Goal: Check status: Check status

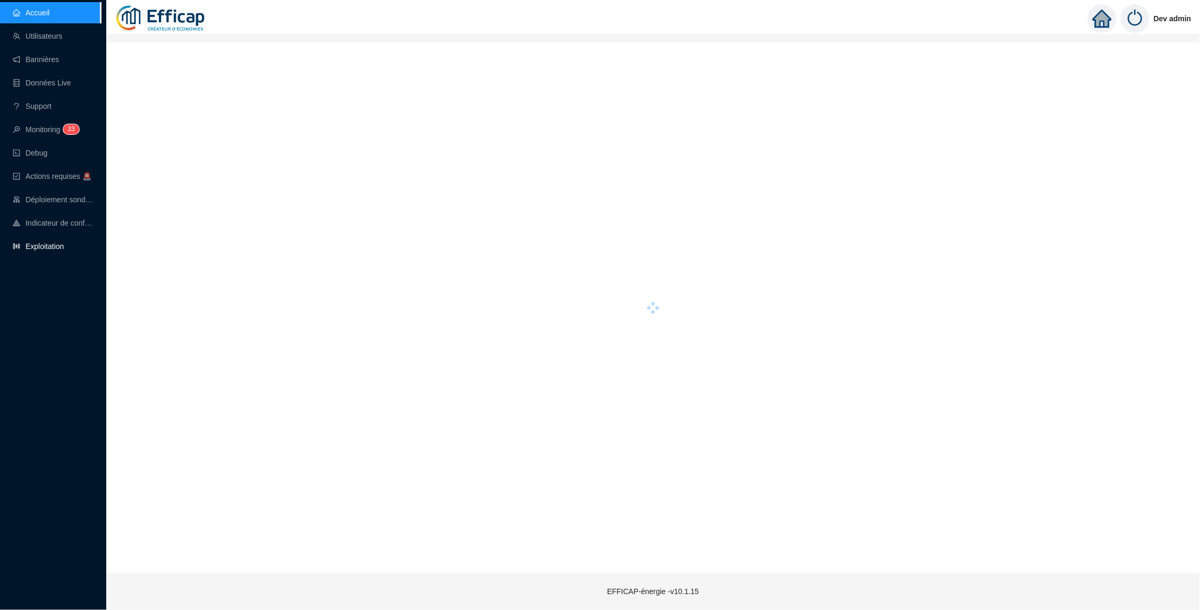
click at [46, 251] on link "Exploitation" at bounding box center [38, 246] width 51 height 9
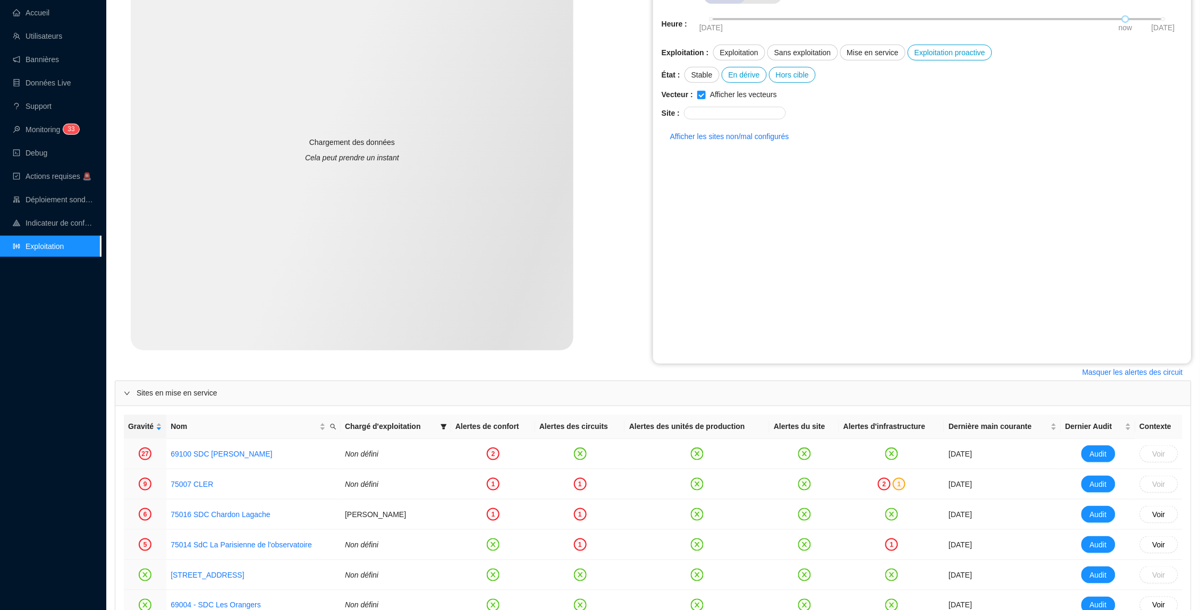
scroll to position [179, 0]
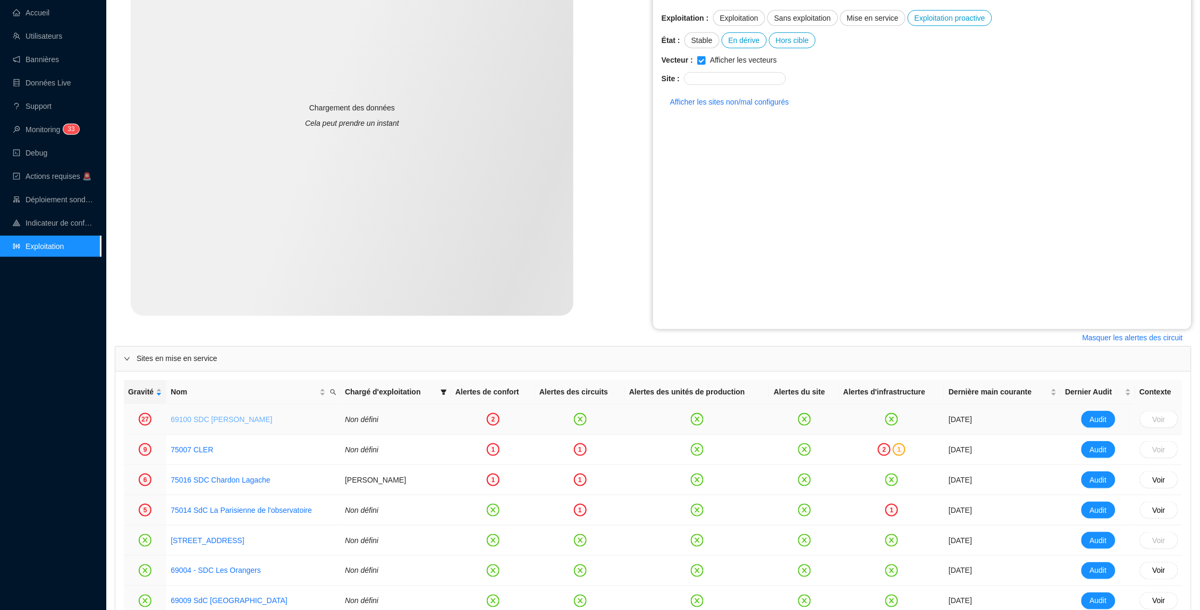
click at [220, 419] on link "69100 SDC [PERSON_NAME]" at bounding box center [221, 419] width 101 height 9
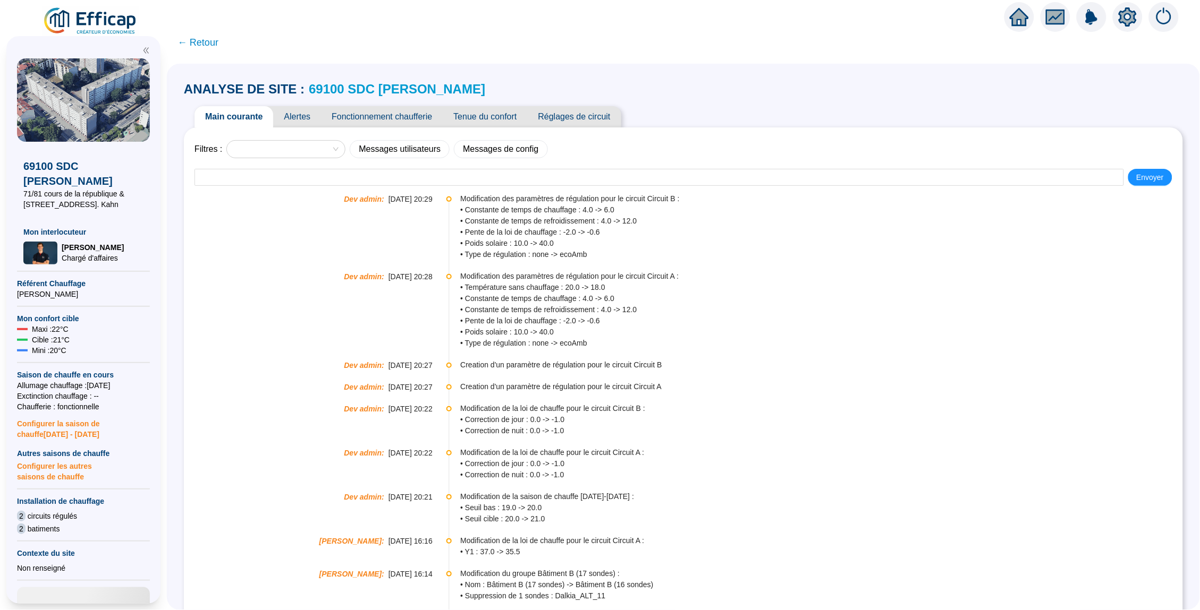
click at [489, 114] on span "Tenue du confort" at bounding box center [485, 116] width 84 height 21
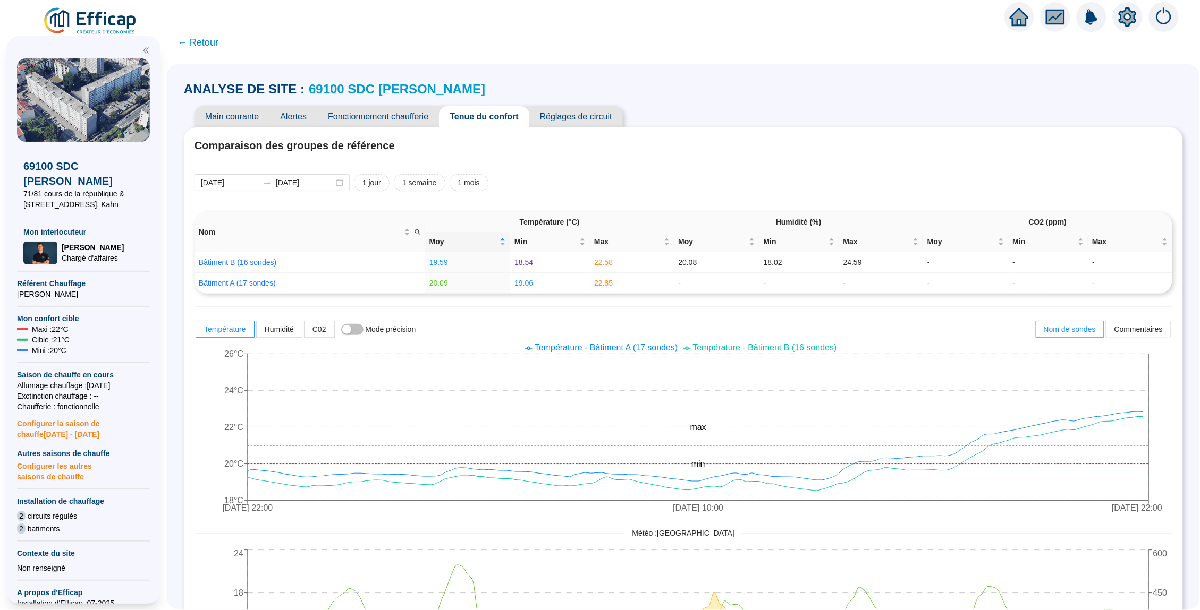
click at [427, 120] on span "Fonctionnement chaufferie" at bounding box center [378, 116] width 122 height 21
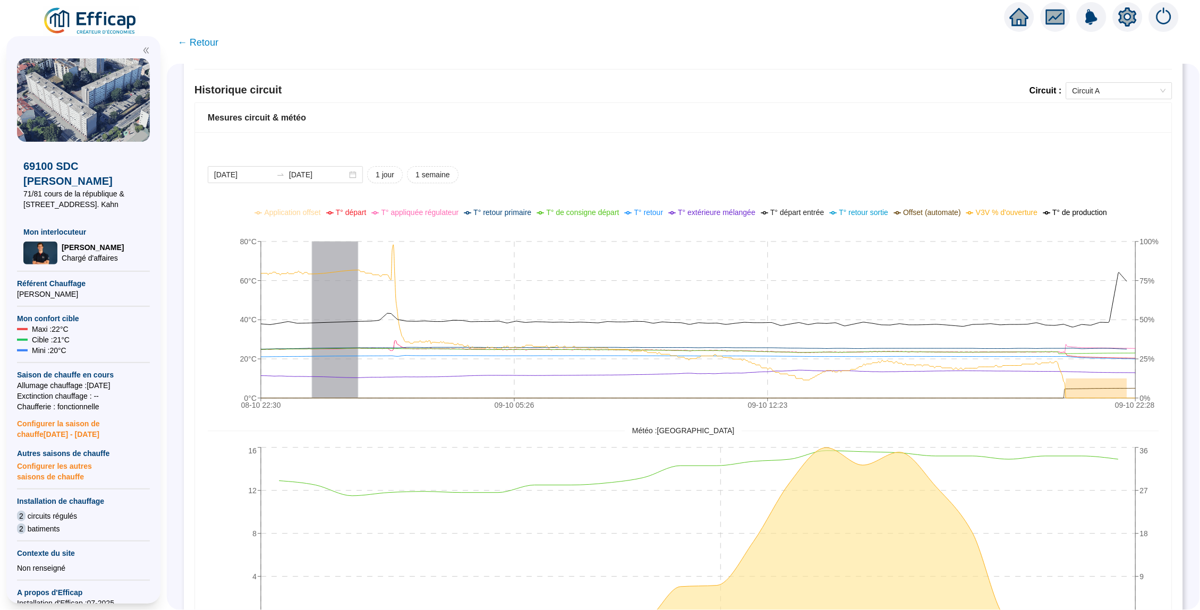
scroll to position [701, 0]
click at [1138, 89] on span "Circuit A" at bounding box center [1119, 94] width 94 height 16
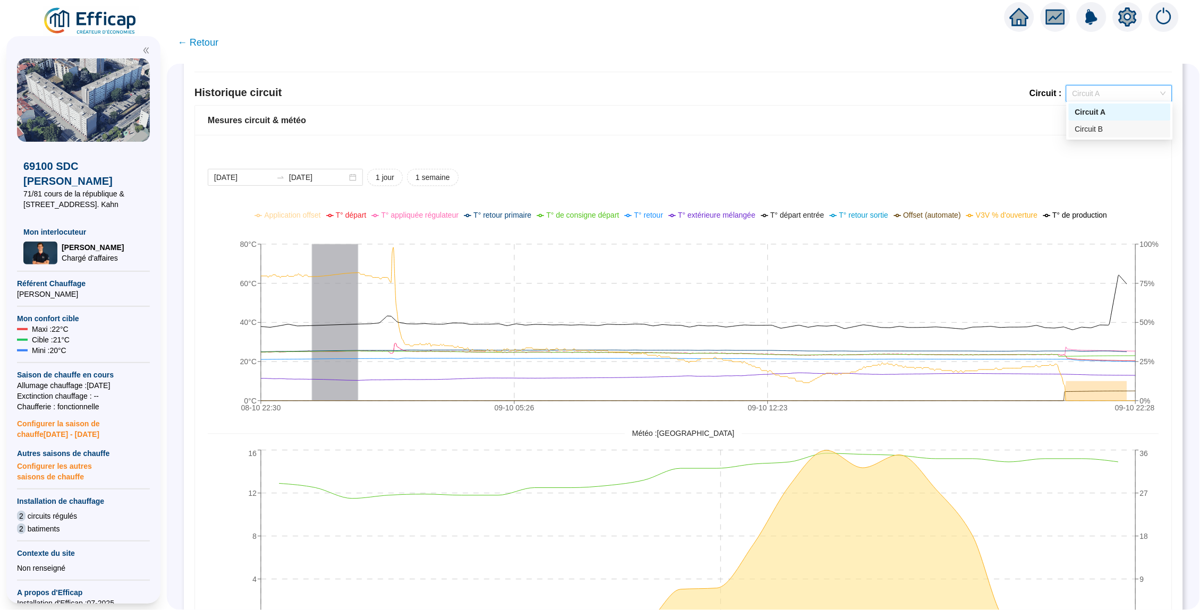
click at [1123, 126] on div "Circuit B" at bounding box center [1119, 129] width 89 height 11
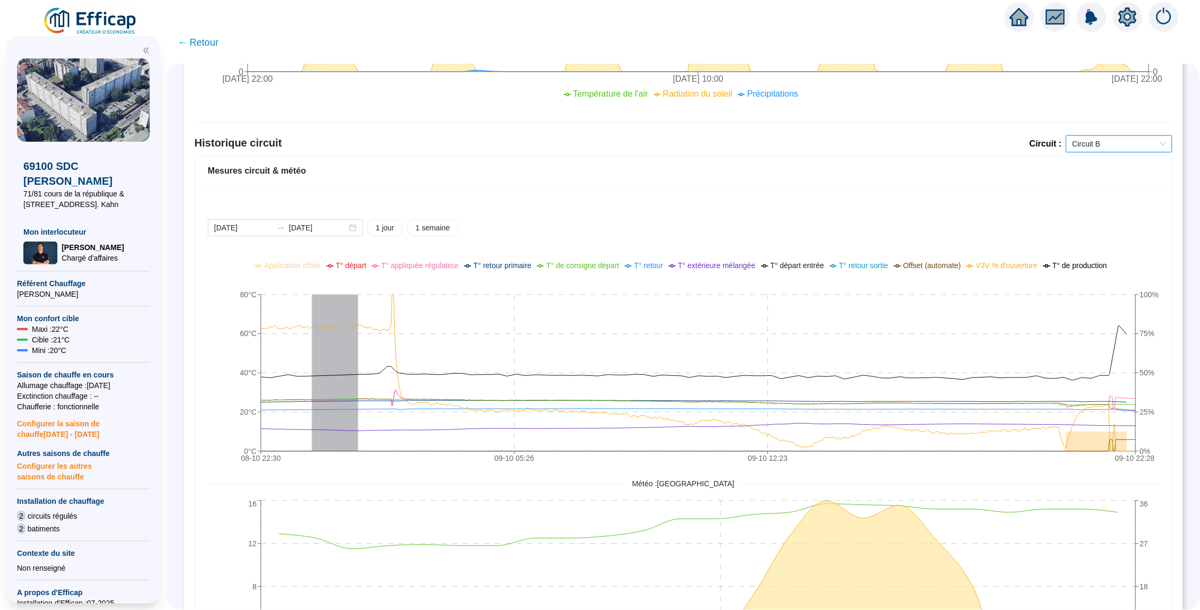
scroll to position [660, 0]
